Goal: Information Seeking & Learning: Learn about a topic

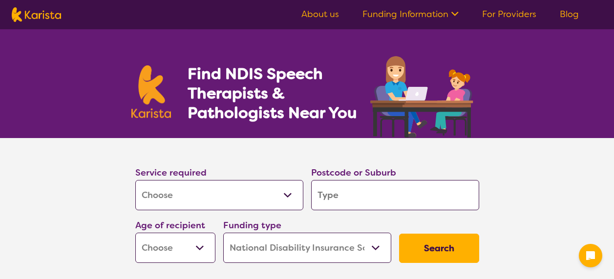
select select "[MEDICAL_DATA]"
select select "NDIS"
select select "[MEDICAL_DATA]"
select select "NDIS"
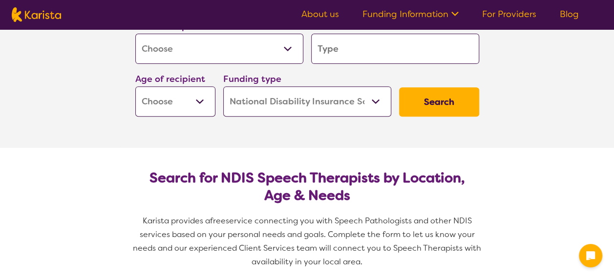
click at [361, 58] on input "search" at bounding box center [395, 49] width 168 height 30
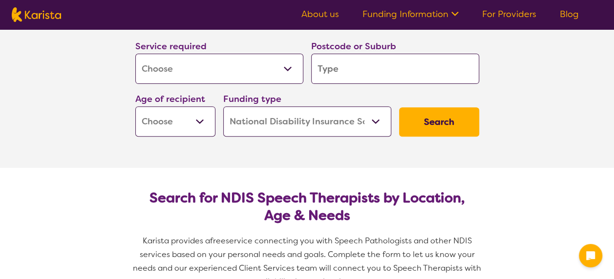
scroll to position [49, 0]
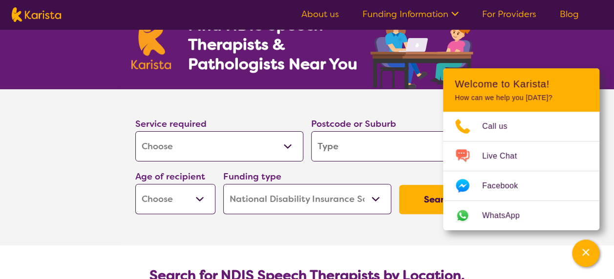
click at [162, 192] on select "Early Childhood - 0 to 9 Child - 10 to 11 Adolescent - 12 to 17 Adult - 18 to 6…" at bounding box center [175, 199] width 80 height 30
select select "EC"
click at [135, 184] on select "Early Childhood - 0 to 9 Child - 10 to 11 Adolescent - 12 to 17 Adult - 18 to 6…" at bounding box center [175, 199] width 80 height 30
select select "EC"
click at [265, 198] on select "Home Care Package (HCP) National Disability Insurance Scheme (NDIS) I don't know" at bounding box center [307, 199] width 168 height 30
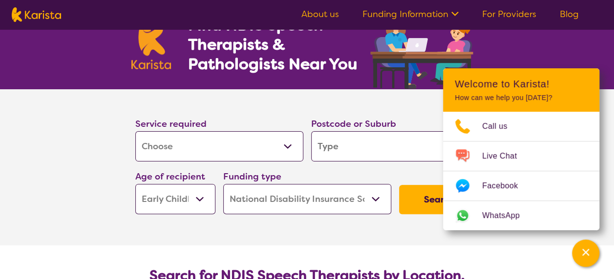
click at [265, 198] on select "Home Care Package (HCP) National Disability Insurance Scheme (NDIS) I don't know" at bounding box center [307, 199] width 168 height 30
click at [409, 212] on button "Search" at bounding box center [439, 199] width 80 height 29
click at [409, 204] on button "Search" at bounding box center [439, 199] width 80 height 29
click at [351, 144] on input "search" at bounding box center [395, 146] width 168 height 30
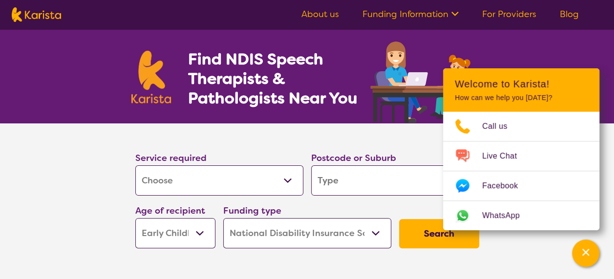
scroll to position [0, 0]
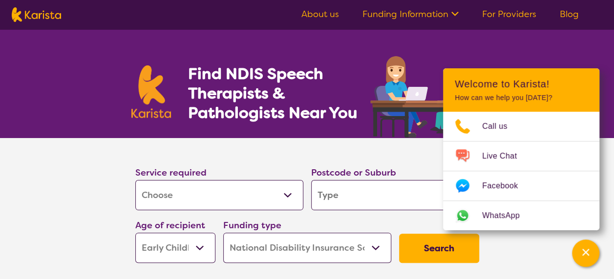
click at [340, 191] on input "search" at bounding box center [395, 195] width 168 height 30
type input "2"
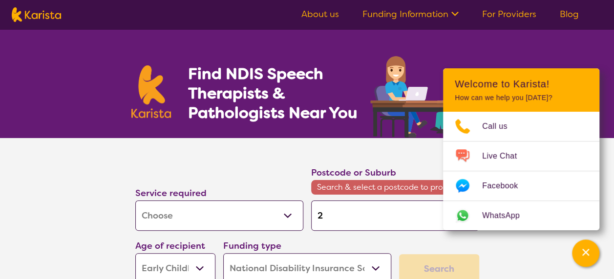
type input "28"
type input "287"
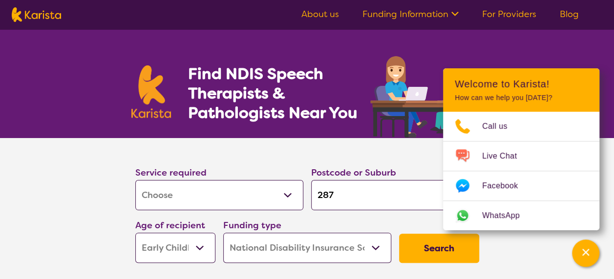
type input "2870"
click button "Search" at bounding box center [439, 248] width 80 height 29
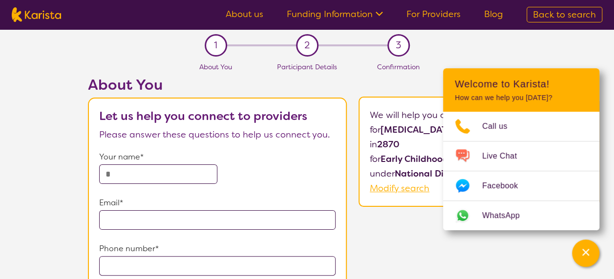
select select "[MEDICAL_DATA]"
select select "EC"
select select "NDIS"
select select "[MEDICAL_DATA]"
select select "EC"
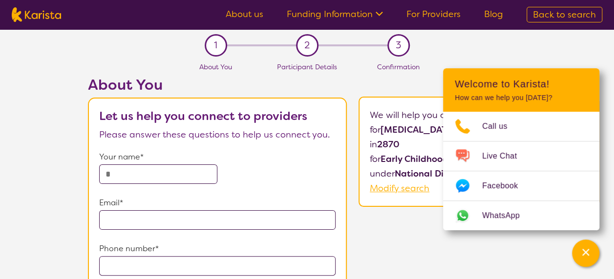
select select "NDIS"
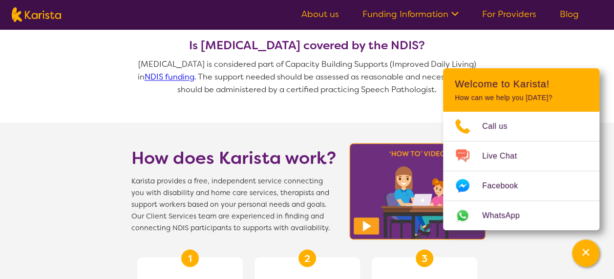
scroll to position [782, 0]
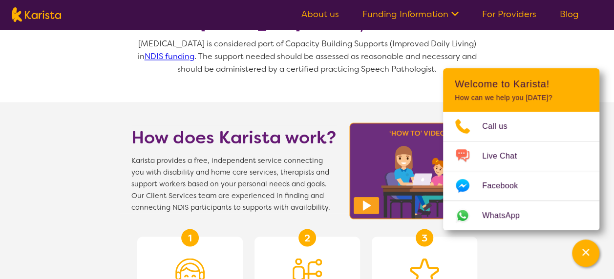
click at [166, 59] on link "NDIS funding" at bounding box center [170, 56] width 50 height 10
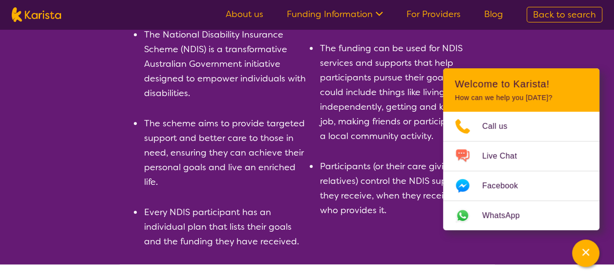
scroll to position [244, 0]
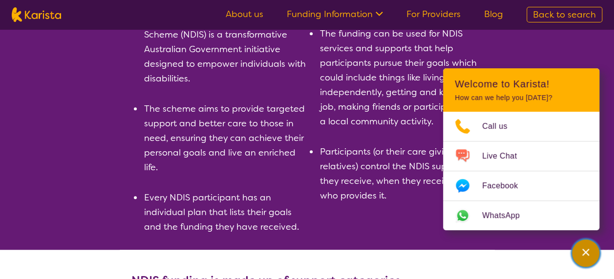
click at [584, 267] on button "Channel Menu" at bounding box center [585, 253] width 27 height 27
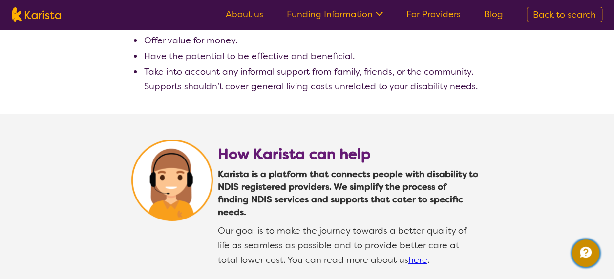
scroll to position [1807, 0]
